Goal: Information Seeking & Learning: Learn about a topic

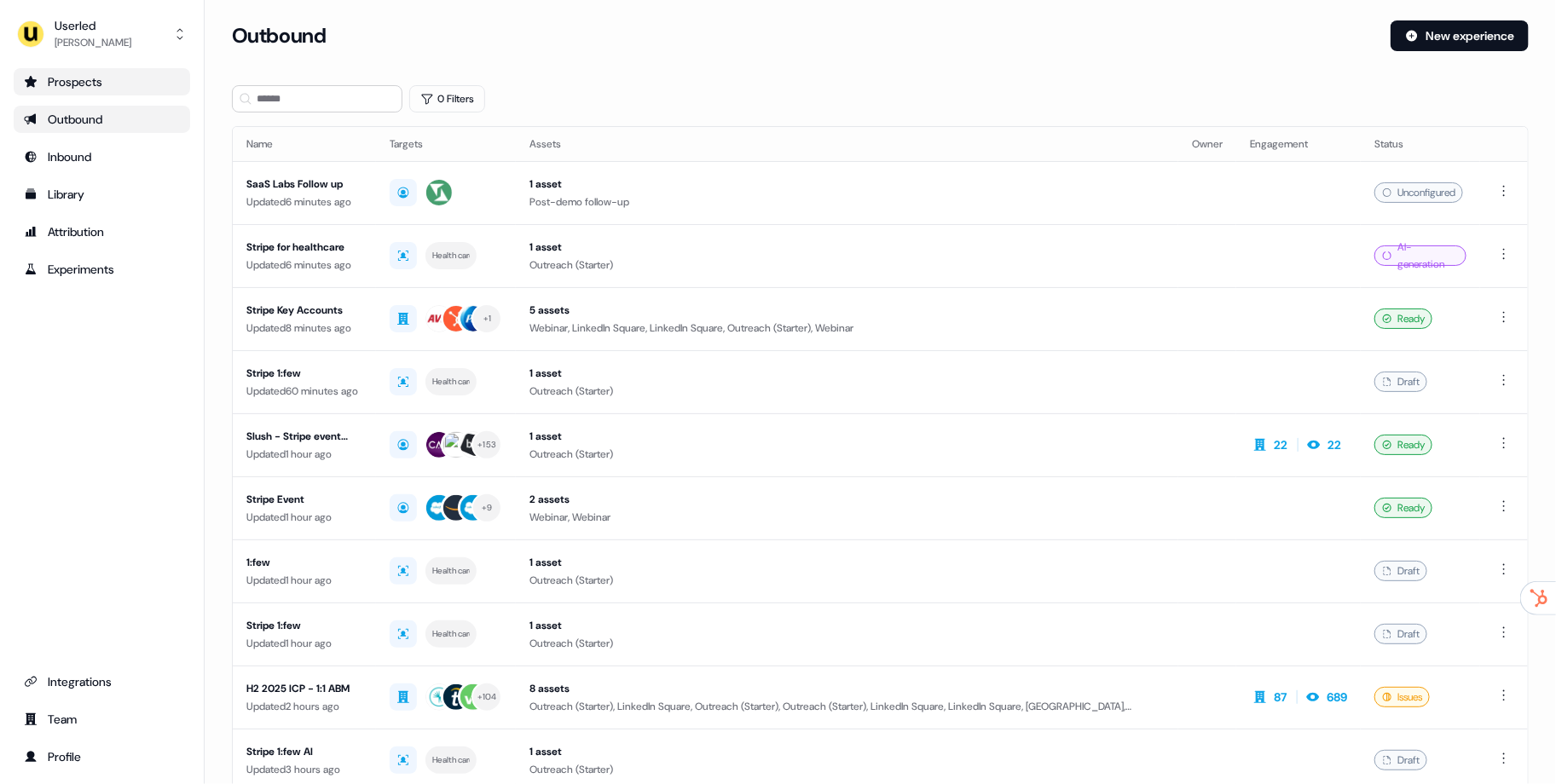
click at [122, 79] on div "Prospects" at bounding box center [102, 82] width 156 height 17
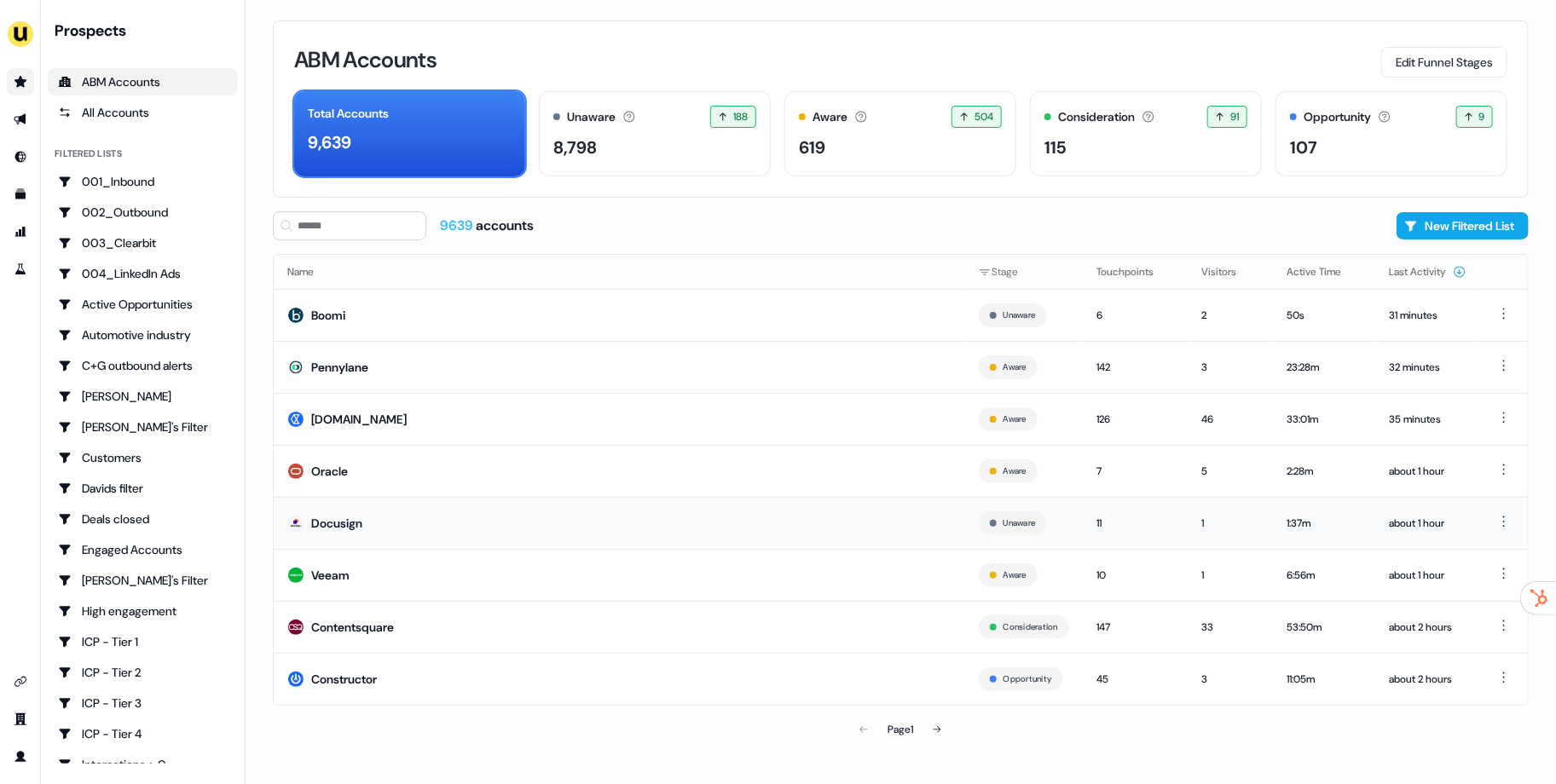
click at [453, 507] on td "Docusign" at bounding box center [619, 523] width 691 height 52
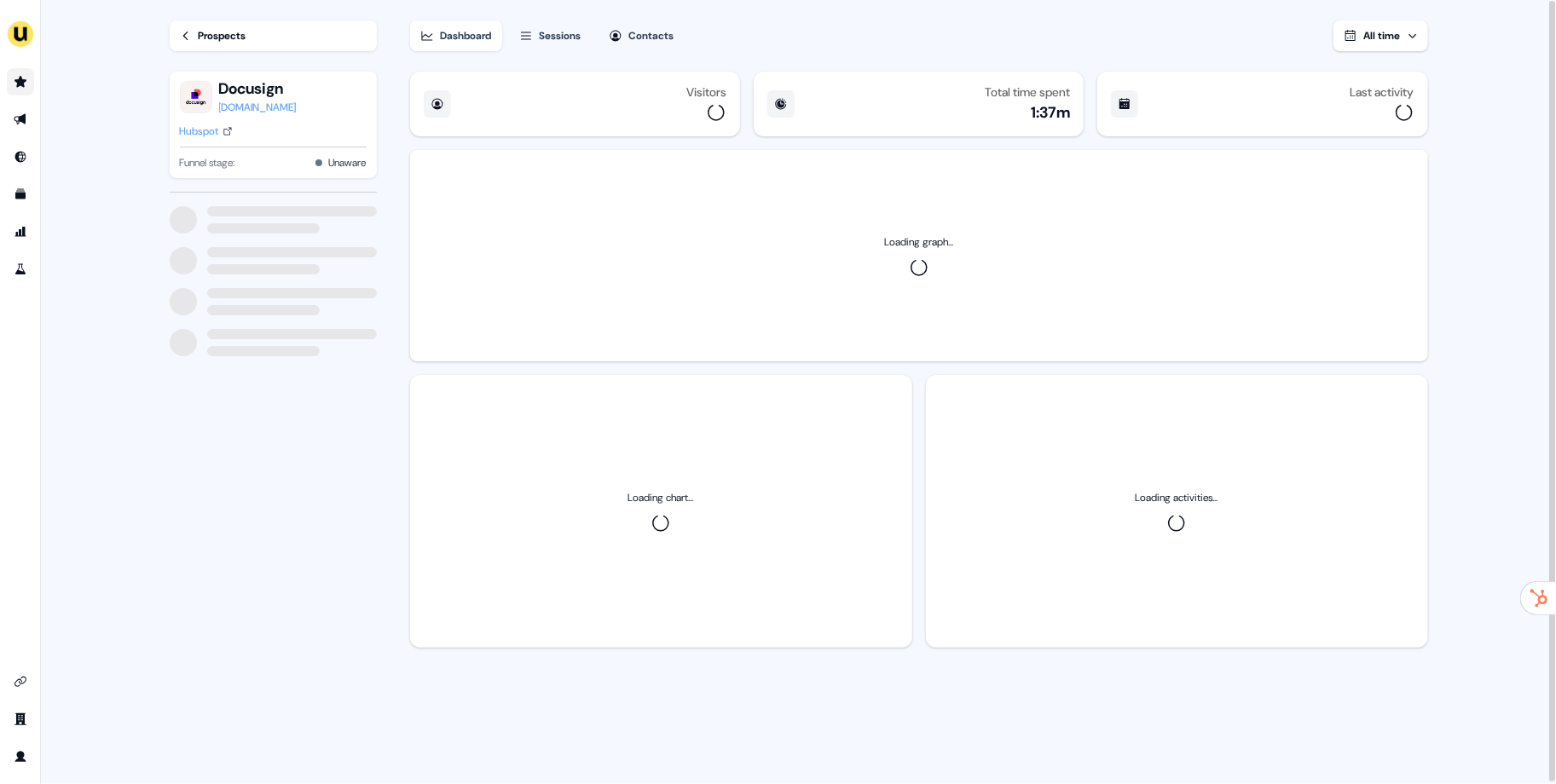
click at [563, 30] on div "Sessions" at bounding box center [560, 36] width 42 height 17
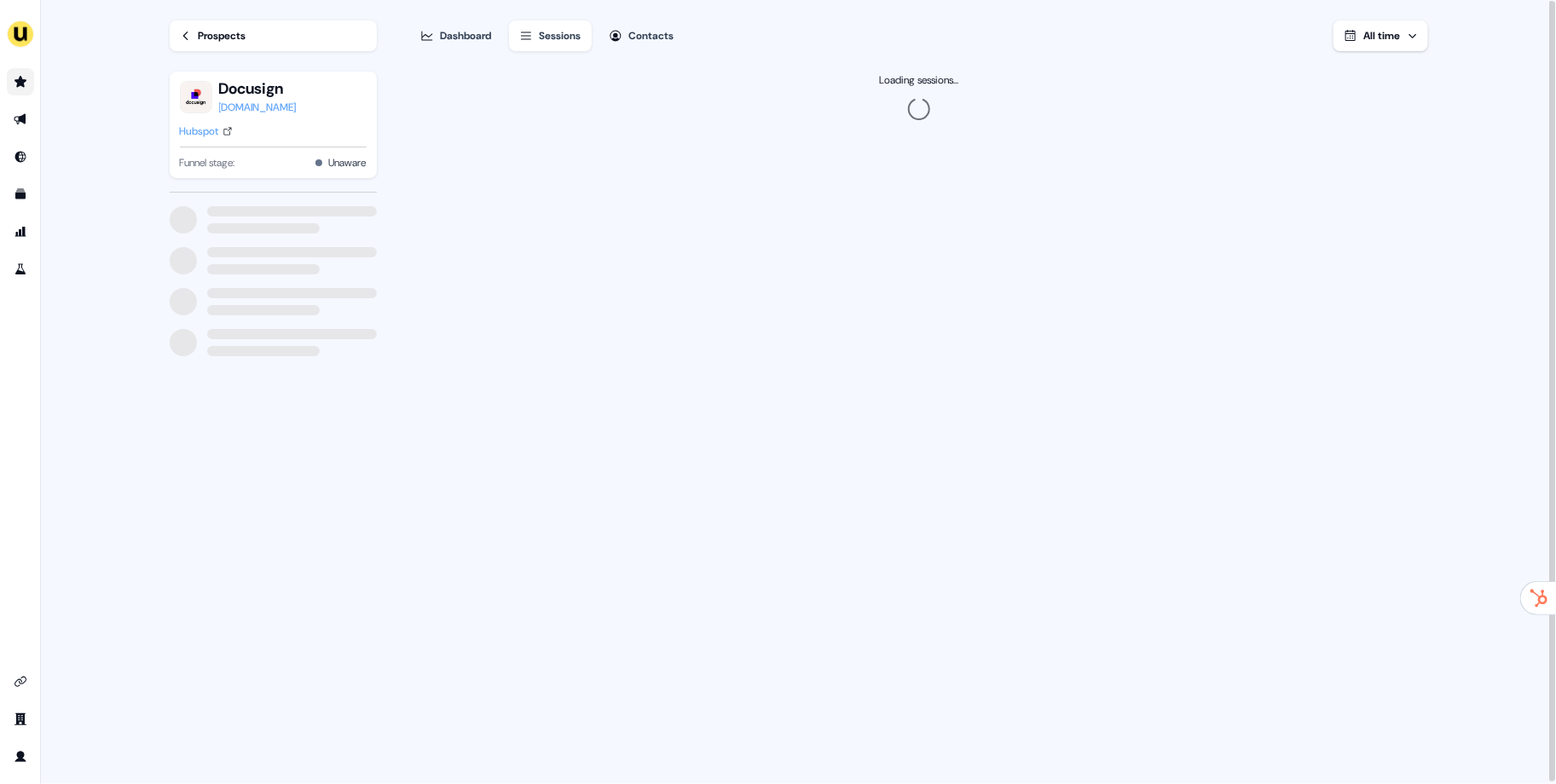
scroll to position [1, 0]
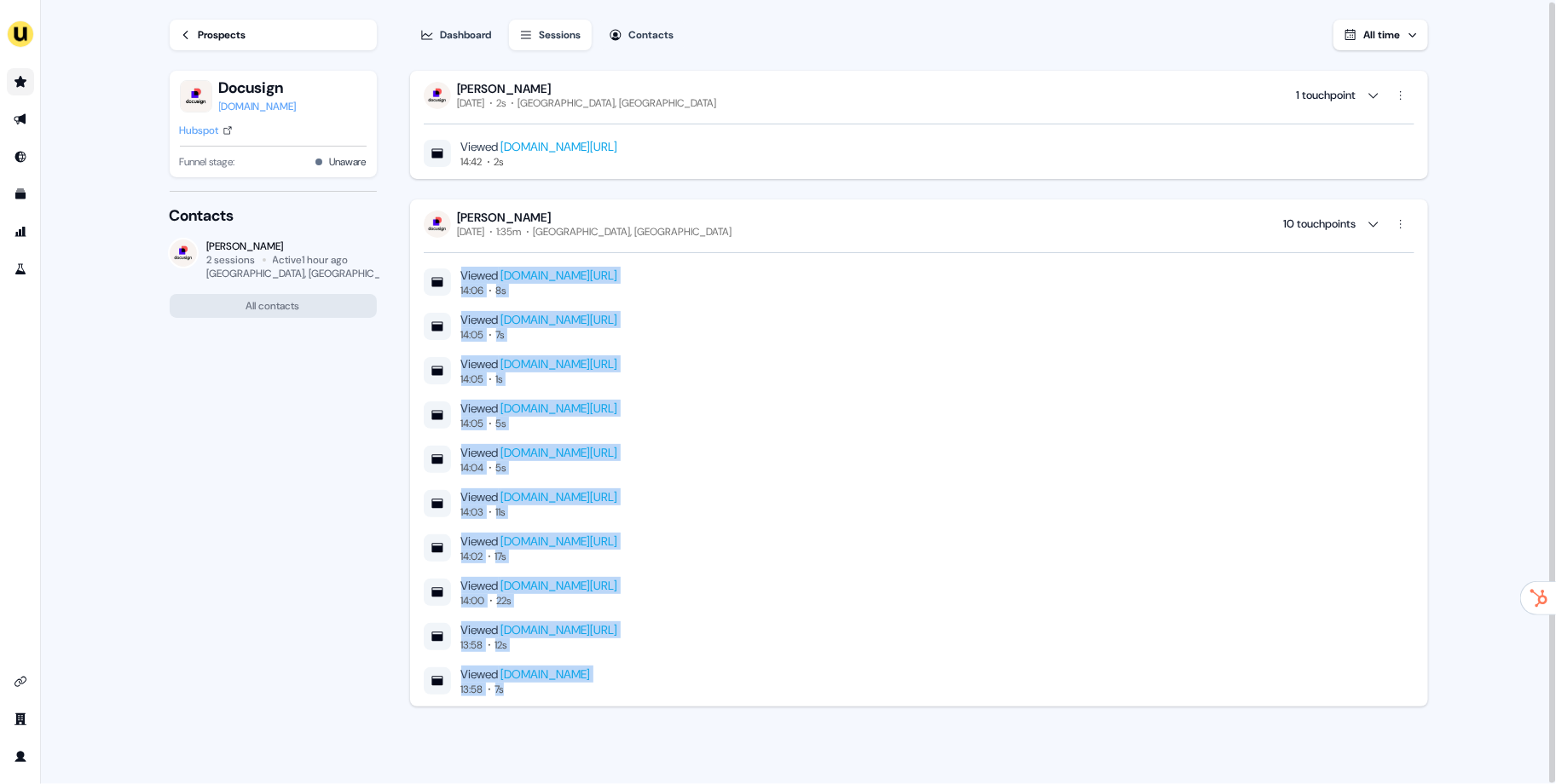
drag, startPoint x: 733, startPoint y: 651, endPoint x: 645, endPoint y: 223, distance: 437.0
click at [678, 246] on div "[PERSON_NAME] [DATE] 1:35m [GEOGRAPHIC_DATA], [GEOGRAPHIC_DATA] 10 touchpoints …" at bounding box center [918, 453] width 1017 height 507
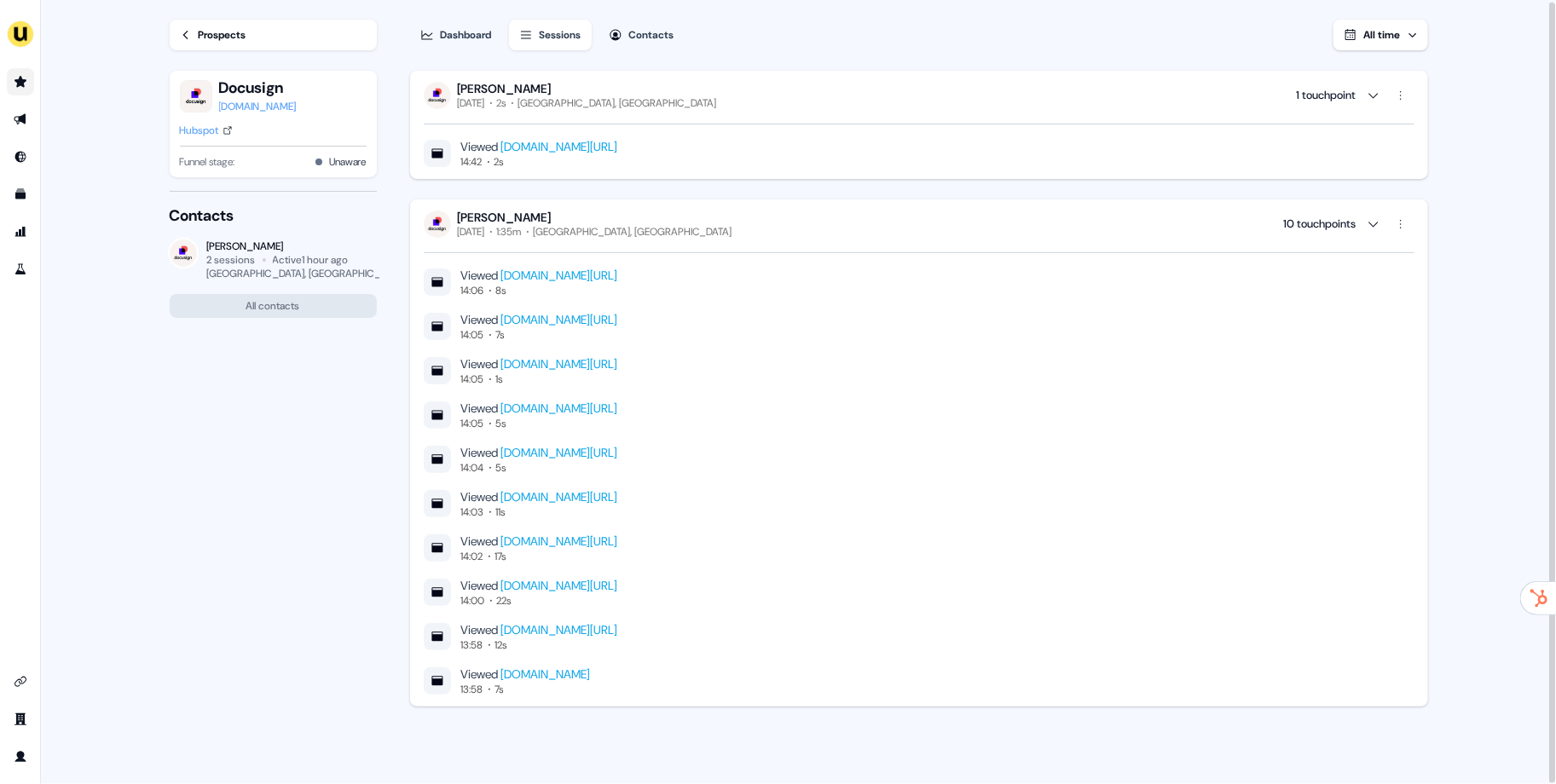
click at [606, 196] on div "[PERSON_NAME] [DATE] 2s [GEOGRAPHIC_DATA], [GEOGRAPHIC_DATA] 1 touchpoint Viewe…" at bounding box center [918, 389] width 1017 height 635
click at [608, 201] on div "[PERSON_NAME] [DATE] 1:35m [GEOGRAPHIC_DATA], [GEOGRAPHIC_DATA] 10 touchpoints …" at bounding box center [918, 453] width 1017 height 507
click at [609, 211] on div "[PERSON_NAME] [DATE] 1:35m [GEOGRAPHIC_DATA], [GEOGRAPHIC_DATA] 10 touchpoints" at bounding box center [919, 223] width 991 height 29
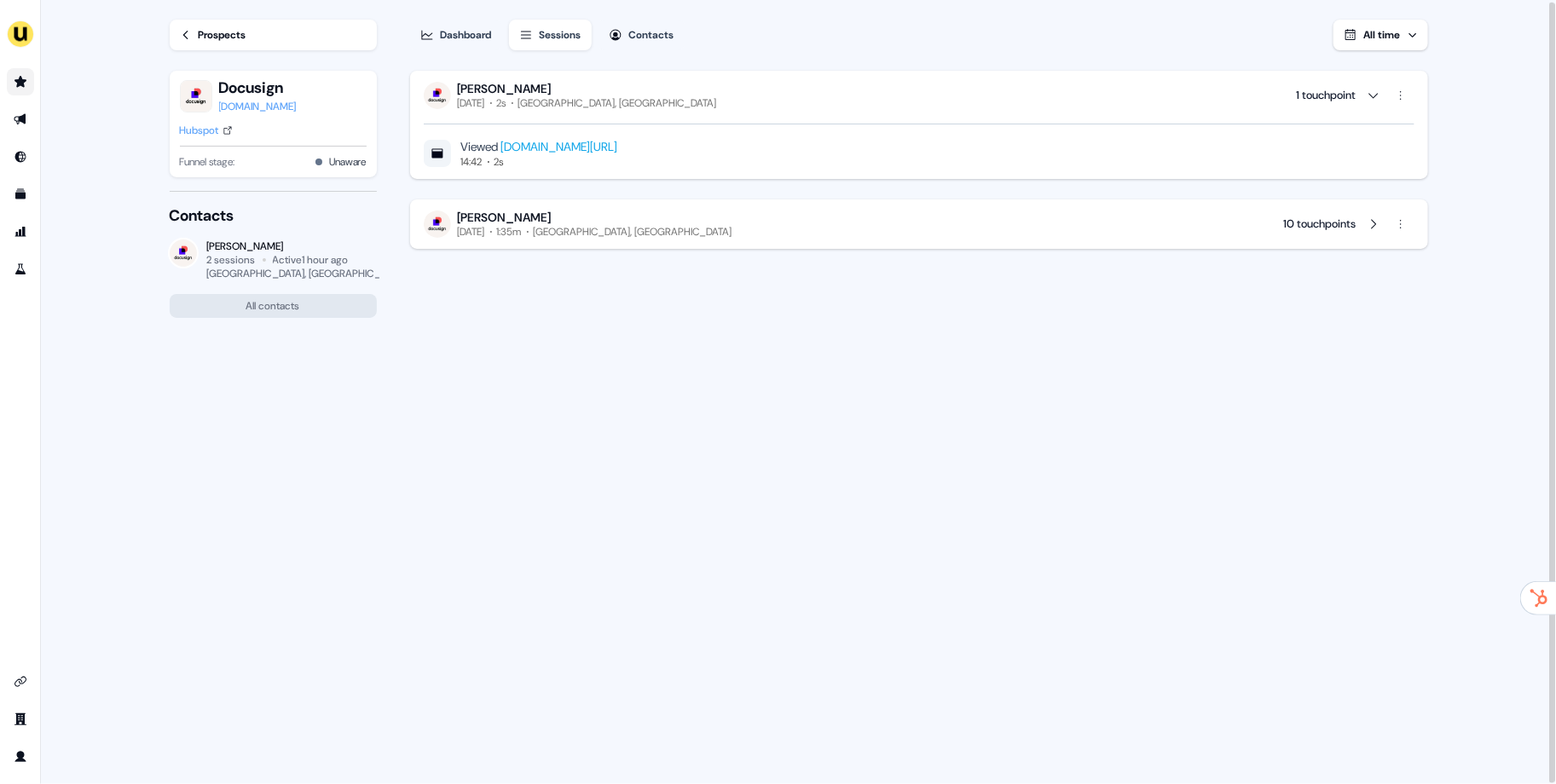
click at [589, 97] on div "[PERSON_NAME] [DATE] 2s [GEOGRAPHIC_DATA], [GEOGRAPHIC_DATA] 1 touchpoint" at bounding box center [919, 95] width 991 height 29
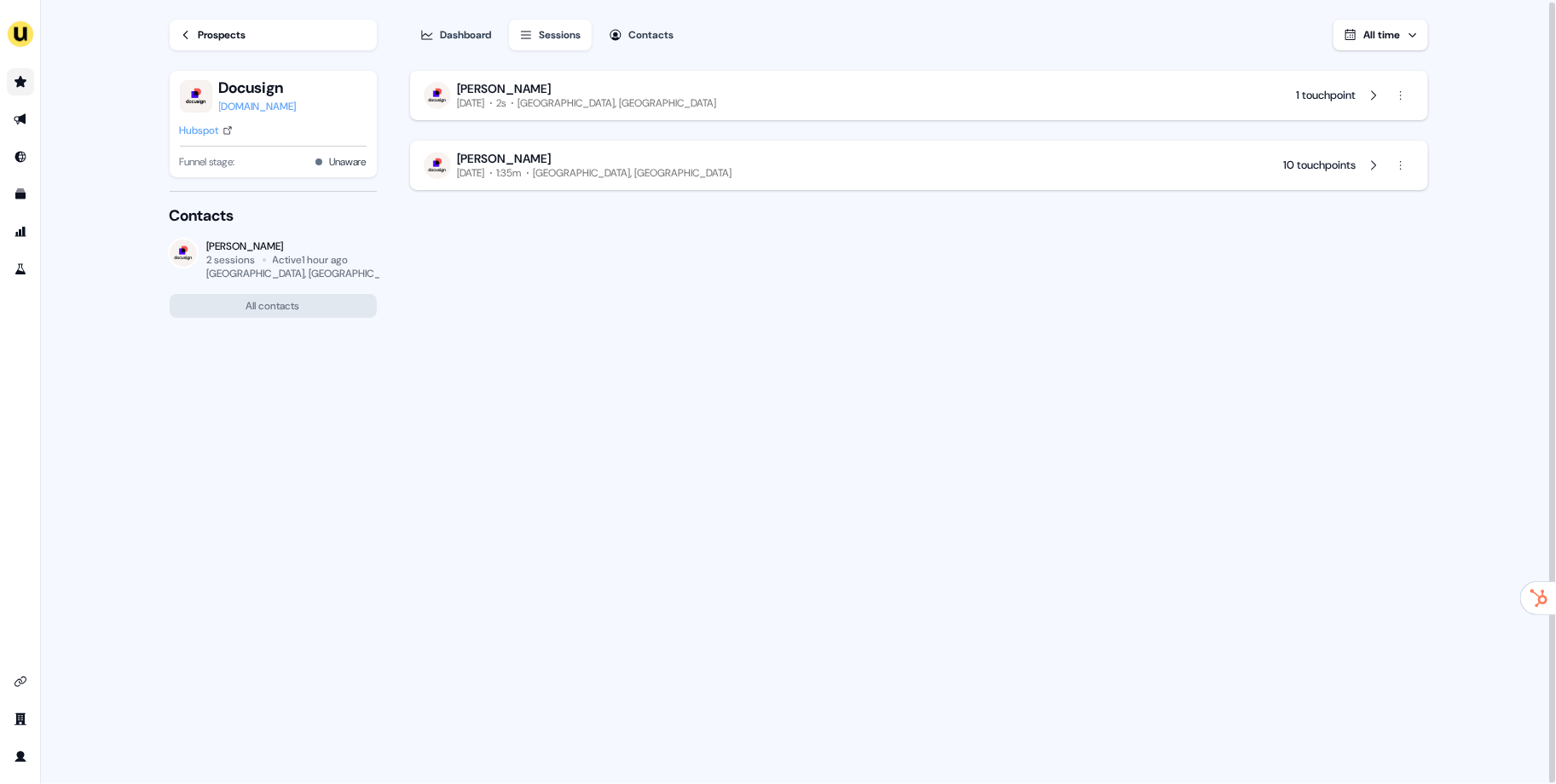
click at [595, 90] on div "[PERSON_NAME] [DATE] 2s [GEOGRAPHIC_DATA], [GEOGRAPHIC_DATA] 1 touchpoint" at bounding box center [919, 95] width 991 height 29
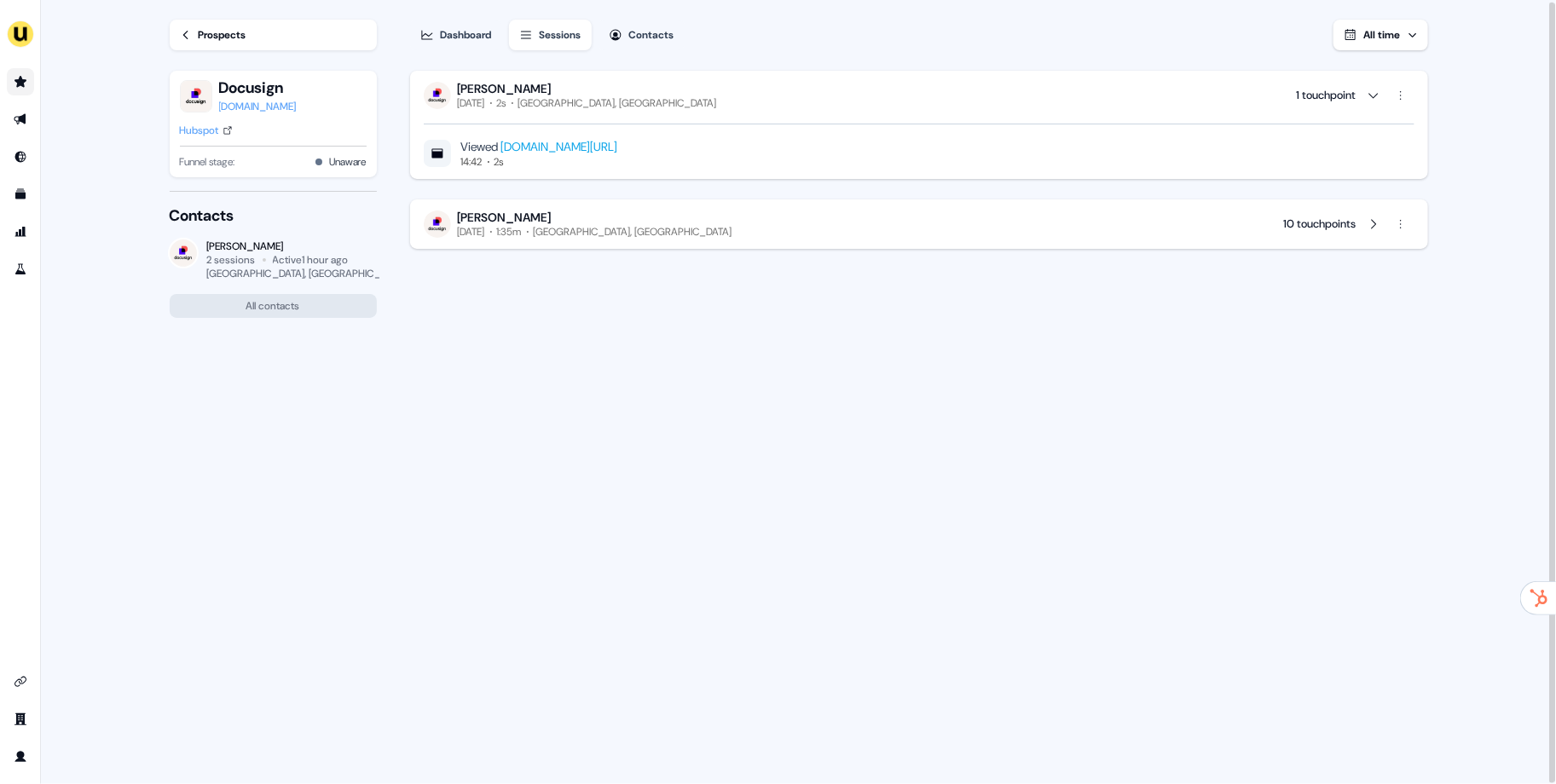
click at [619, 222] on div "[PERSON_NAME] [DATE] 1:35m [GEOGRAPHIC_DATA], [GEOGRAPHIC_DATA] 10 touchpoints" at bounding box center [919, 223] width 991 height 29
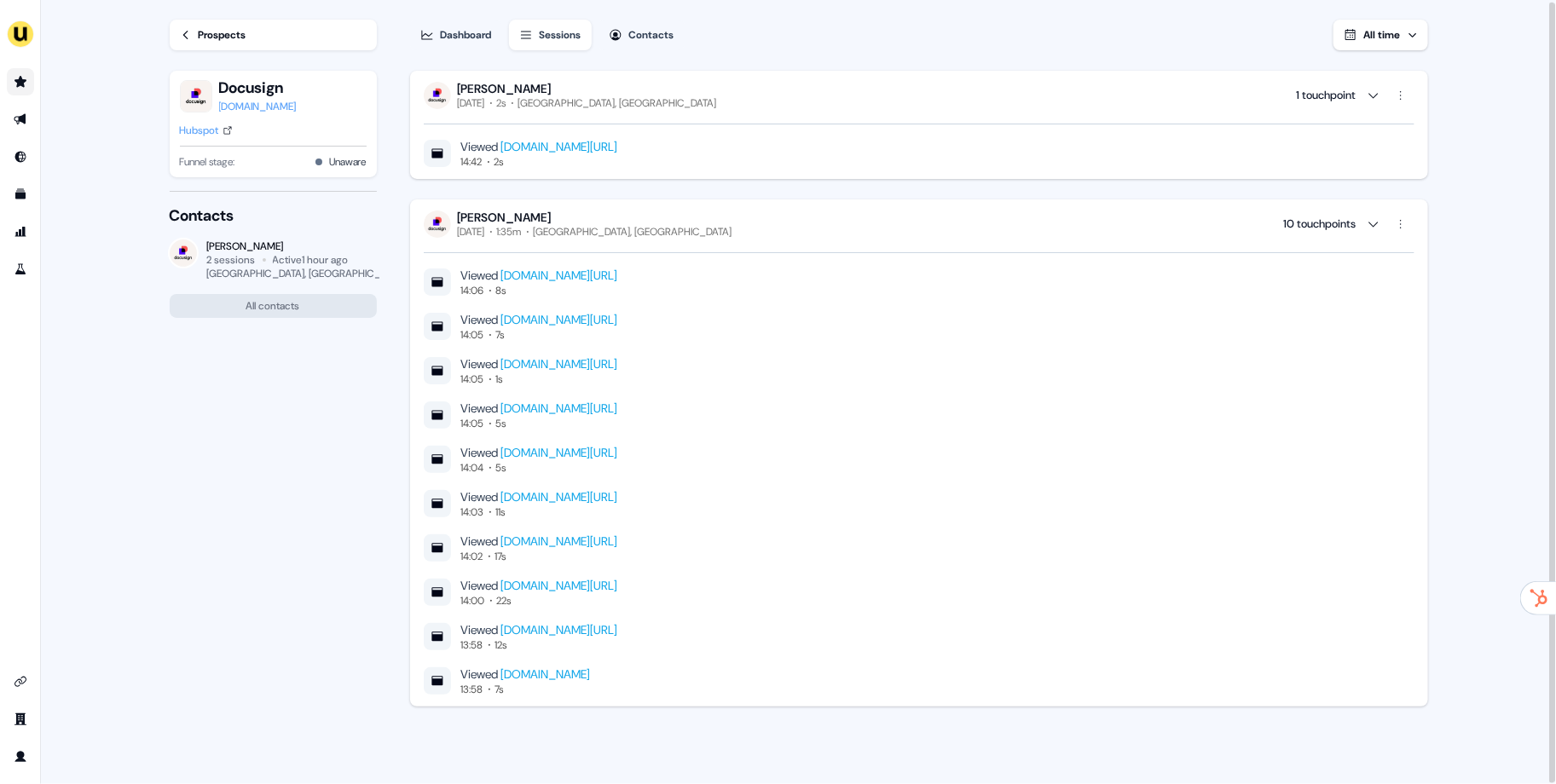
click at [617, 231] on div "[PERSON_NAME] [DATE] 1:35m [GEOGRAPHIC_DATA], [GEOGRAPHIC_DATA] 10 touchpoints" at bounding box center [919, 223] width 991 height 29
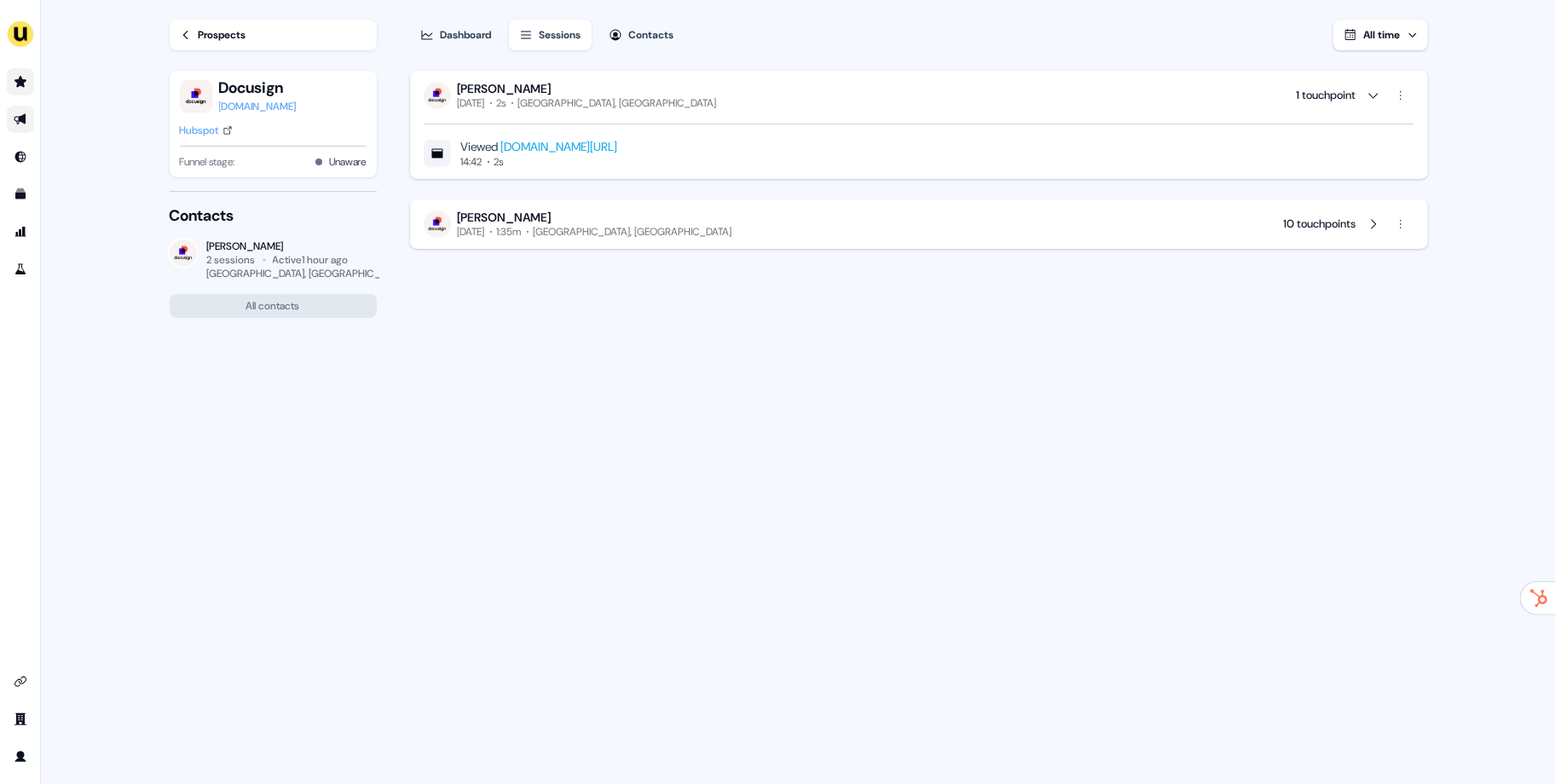
click at [26, 112] on link "Go to outbound experience" at bounding box center [21, 119] width 28 height 28
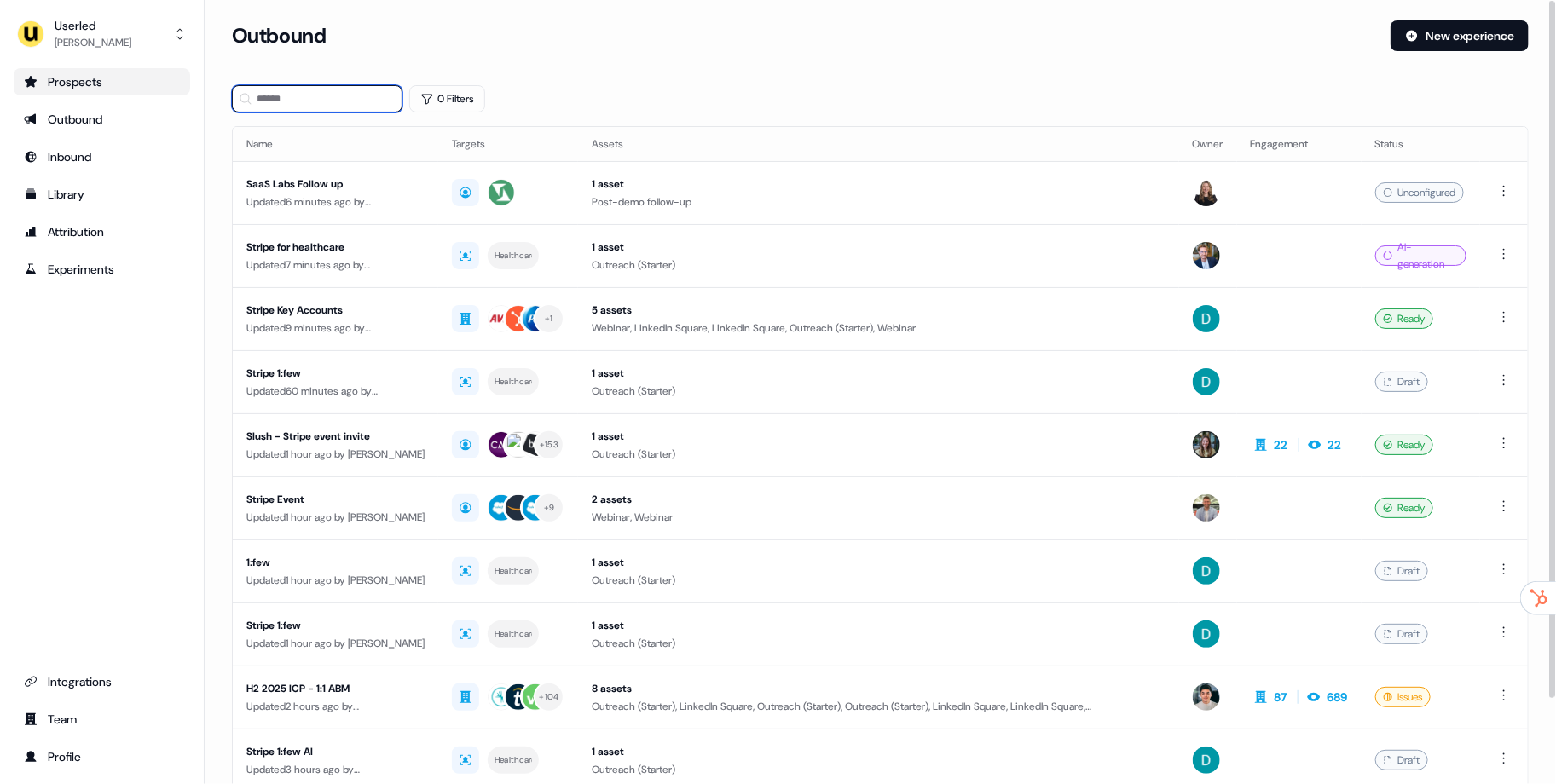
click at [348, 111] on input at bounding box center [317, 99] width 171 height 28
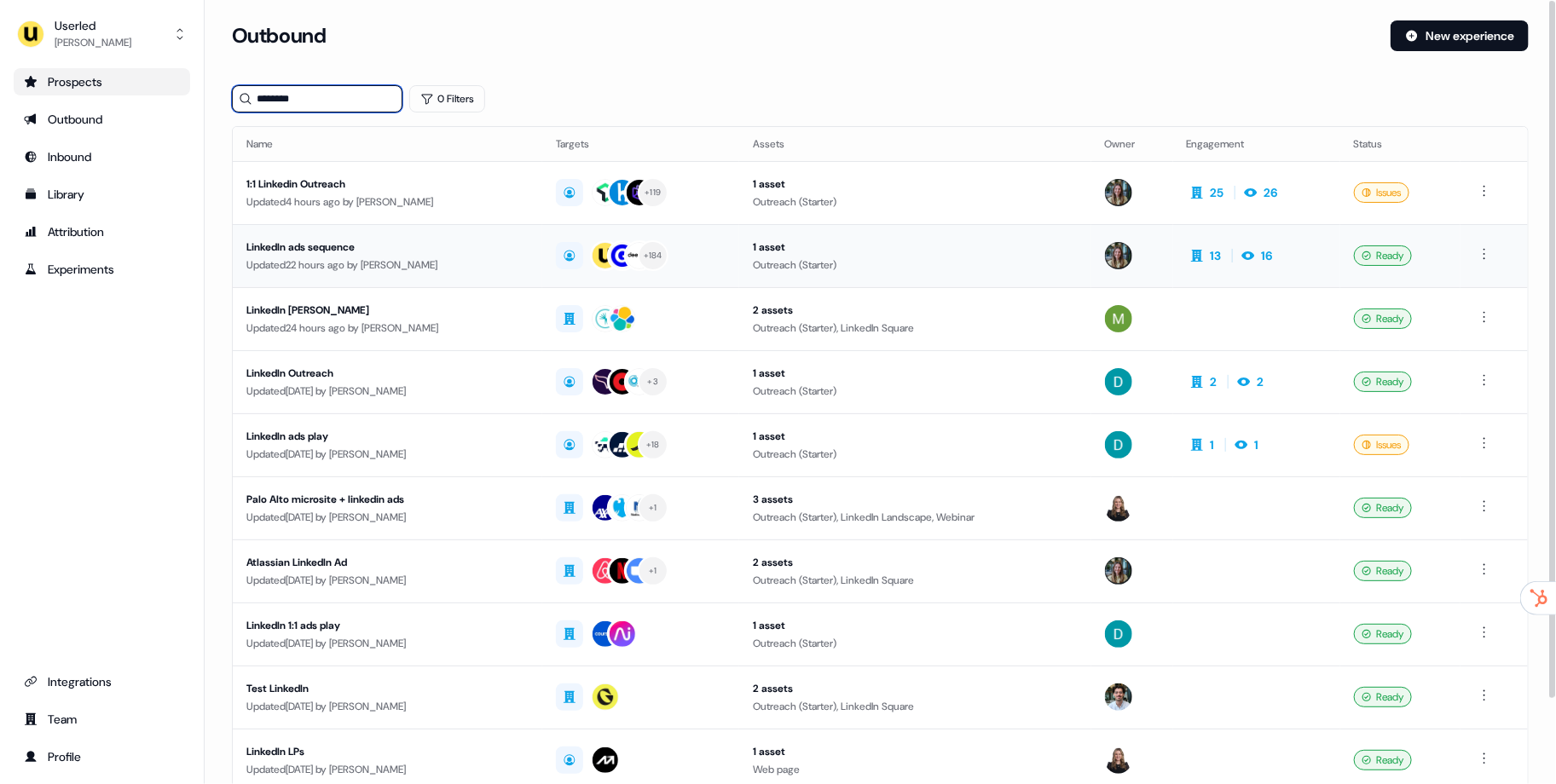
type input "********"
click at [390, 242] on div "LinkedIn ads sequence" at bounding box center [387, 247] width 282 height 17
